Goal: Information Seeking & Learning: Learn about a topic

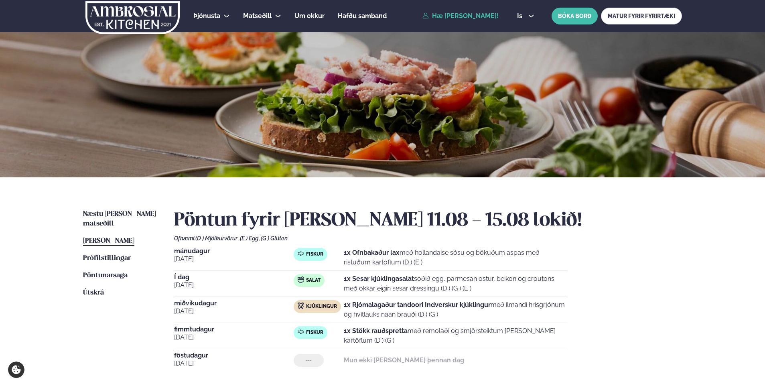
click at [41, 231] on div "Þjónusta Hádegismatur fyrir fyrirtæki Fyrirtækja veitingar Einkapartý Matseðill…" at bounding box center [382, 303] width 765 height 606
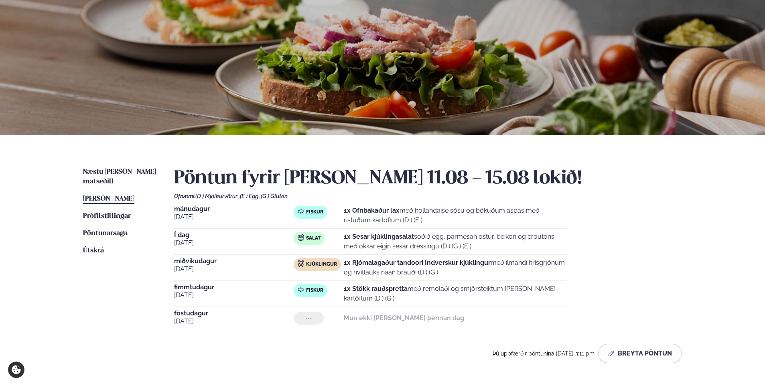
scroll to position [80, 0]
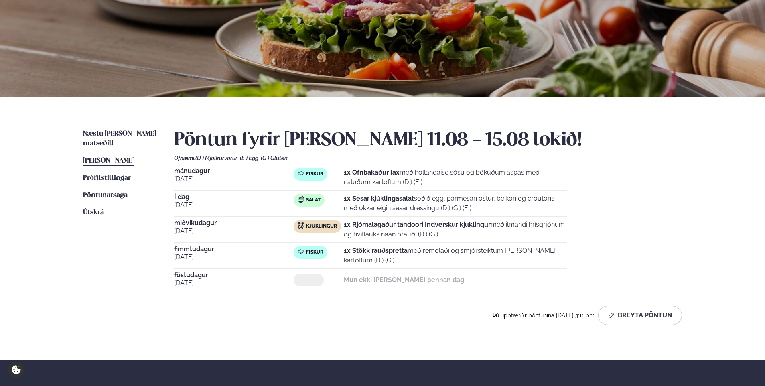
click at [115, 129] on link "Næstu [PERSON_NAME] matseðill Næsta vika" at bounding box center [120, 138] width 75 height 19
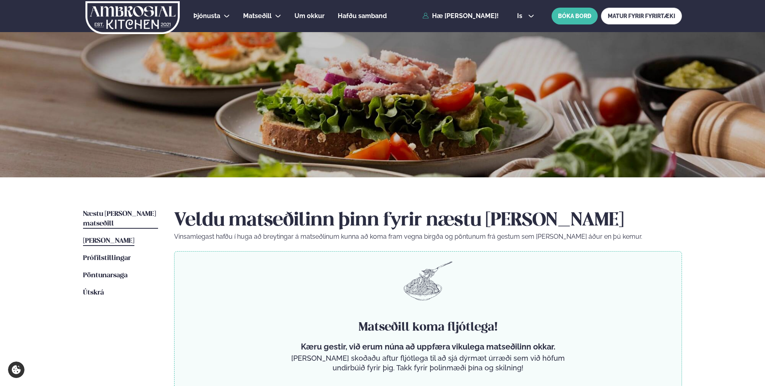
click at [103, 237] on span "[PERSON_NAME]" at bounding box center [108, 240] width 51 height 7
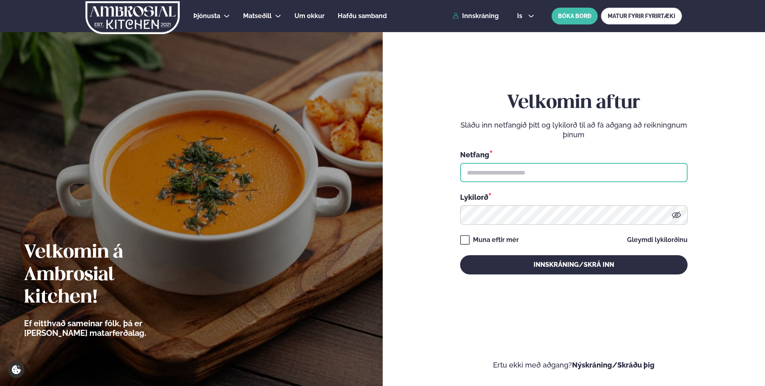
type input "**********"
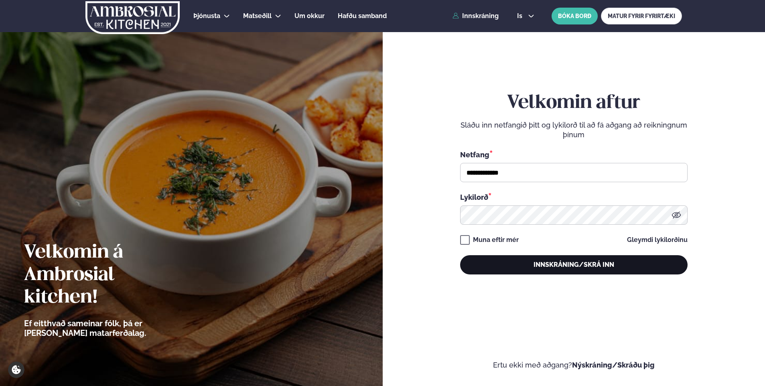
click at [594, 265] on button "Innskráning/Skrá inn" at bounding box center [573, 264] width 227 height 19
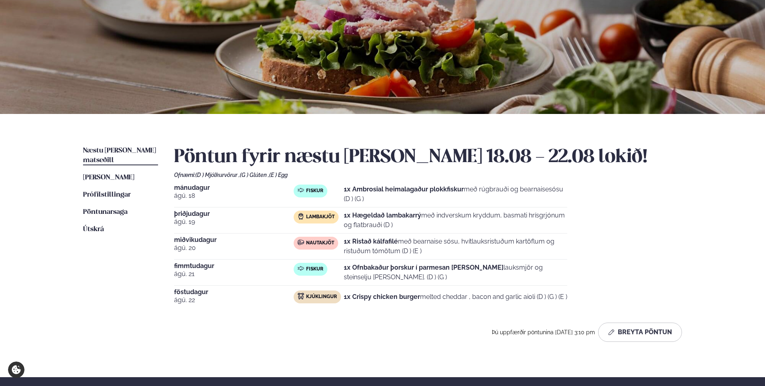
scroll to position [64, 0]
